Goal: Navigation & Orientation: Find specific page/section

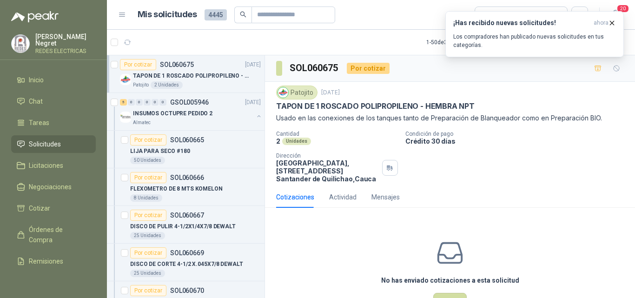
click at [215, 75] on p "TAPON DE 1 ROSCADO POLIPROPILENO - HEMBRA NPT" at bounding box center [191, 76] width 116 height 9
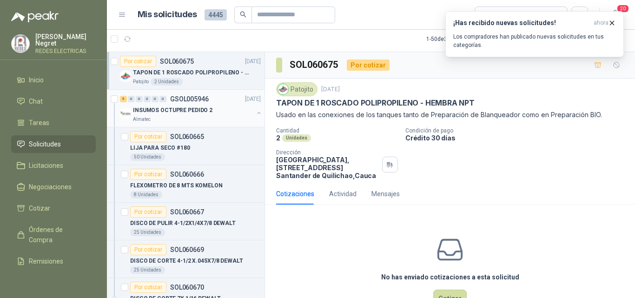
click at [219, 112] on div "INSUMOS OCTUPRE PEDIDO 2" at bounding box center [193, 110] width 120 height 11
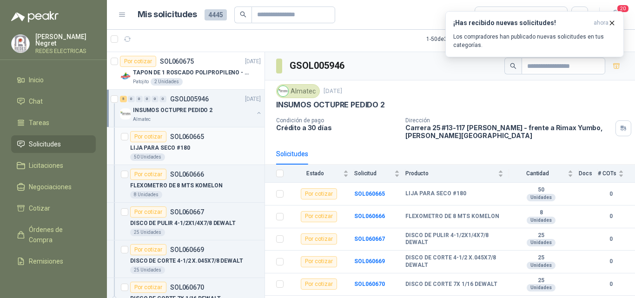
click at [203, 127] on article "Por cotizar SOL060665 LIJA PARA SECO #180 50 Unidades" at bounding box center [186, 146] width 158 height 38
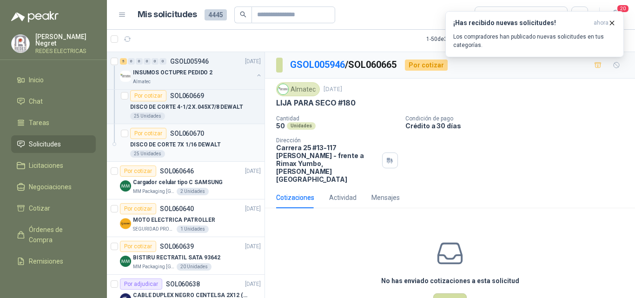
scroll to position [186, 0]
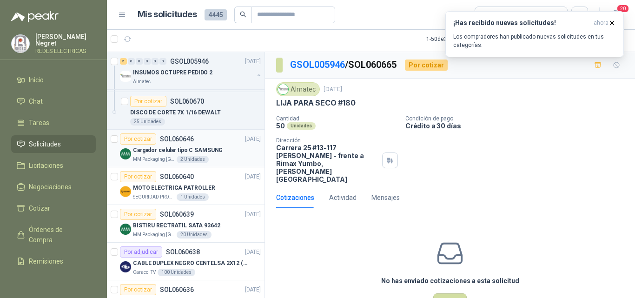
click at [215, 155] on div "Cargador celular tipo C SAMSUNG" at bounding box center [197, 150] width 128 height 11
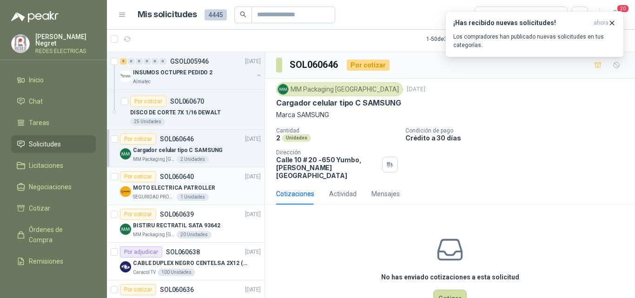
click at [221, 187] on div "MOTO ELECTRICA PATROLLER" at bounding box center [197, 187] width 128 height 11
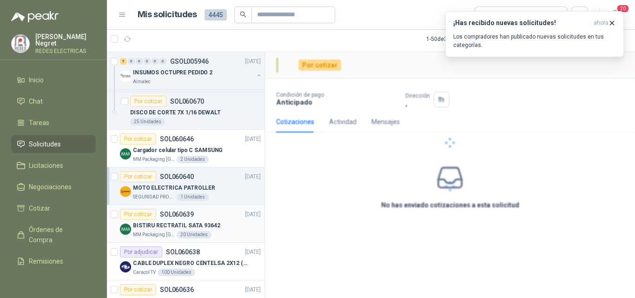
click at [224, 226] on div "BISTIRU RECTRATIL SATA 93642" at bounding box center [197, 225] width 128 height 11
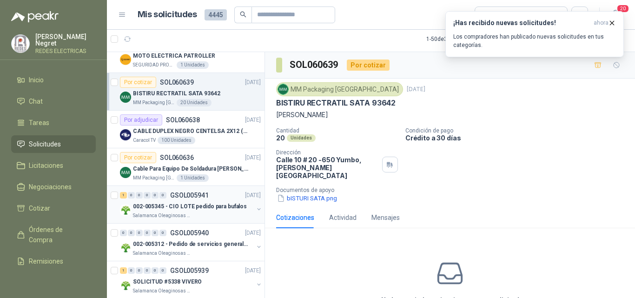
scroll to position [372, 0]
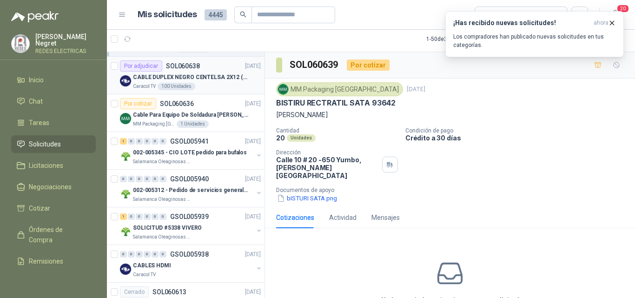
click at [221, 88] on div "Caracol TV 100 Unidades" at bounding box center [197, 86] width 128 height 7
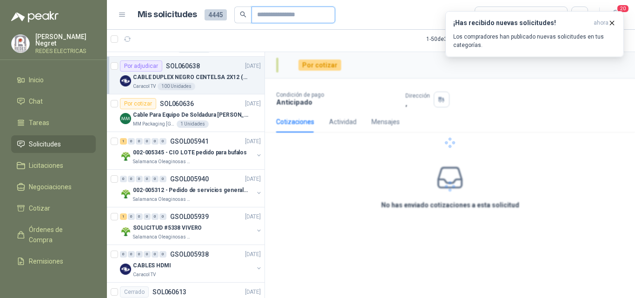
click at [268, 13] on input "text" at bounding box center [289, 15] width 65 height 16
